Goal: Navigation & Orientation: Find specific page/section

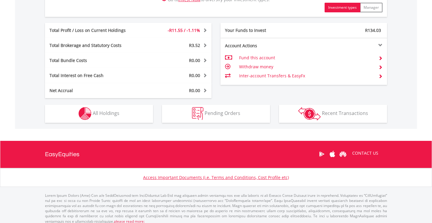
scroll to position [297, 0]
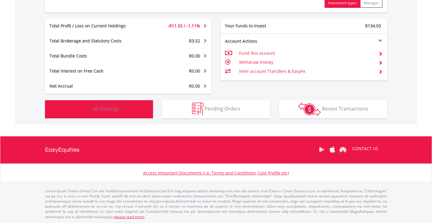
click at [115, 110] on span "All Holdings" at bounding box center [106, 108] width 27 height 7
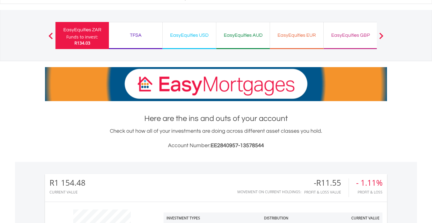
scroll to position [21, 0]
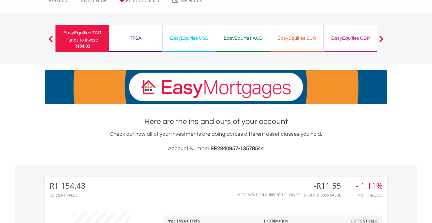
click at [79, 38] on div "Funds to invest:" at bounding box center [82, 40] width 32 height 6
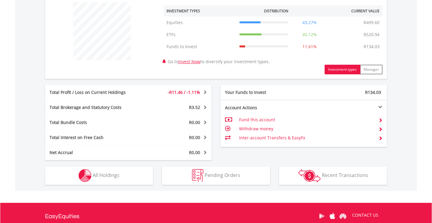
scroll to position [297, 0]
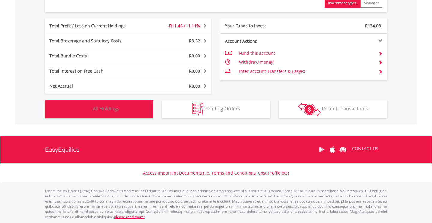
click at [106, 110] on span "All Holdings" at bounding box center [106, 108] width 27 height 7
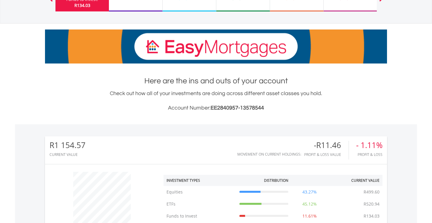
scroll to position [0, 0]
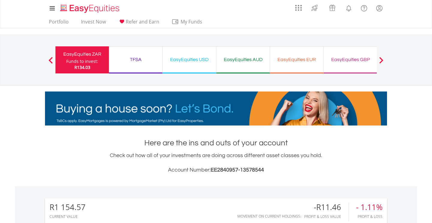
click at [135, 60] on div "TFSA" at bounding box center [136, 59] width 46 height 8
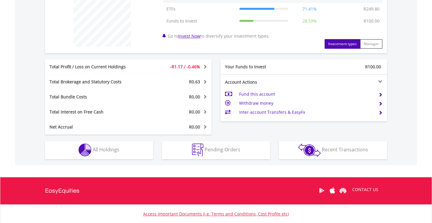
scroll to position [285, 0]
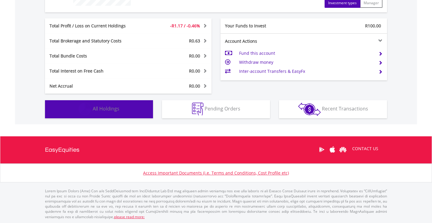
click at [115, 107] on span "All Holdings" at bounding box center [106, 108] width 27 height 7
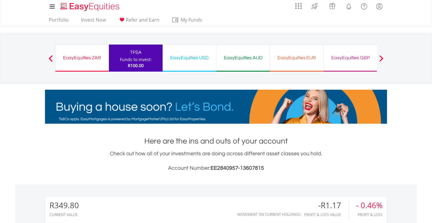
scroll to position [0, 0]
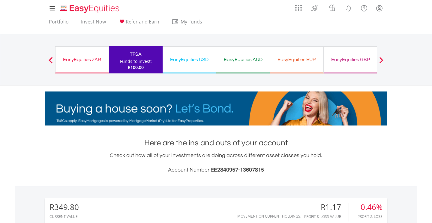
click at [182, 56] on div "EasyEquities USD" at bounding box center [189, 59] width 46 height 8
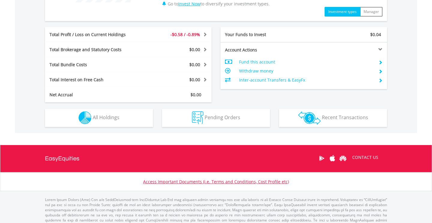
scroll to position [297, 0]
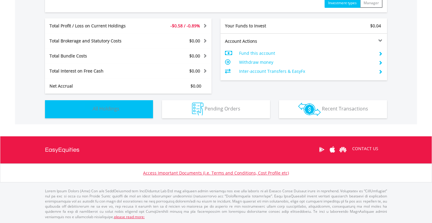
click at [114, 107] on span "All Holdings" at bounding box center [106, 108] width 27 height 7
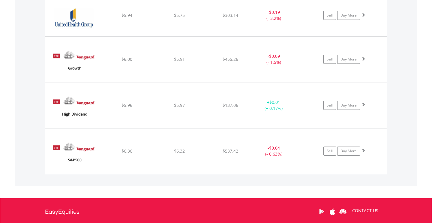
scroll to position [728, 0]
